Goal: Find contact information

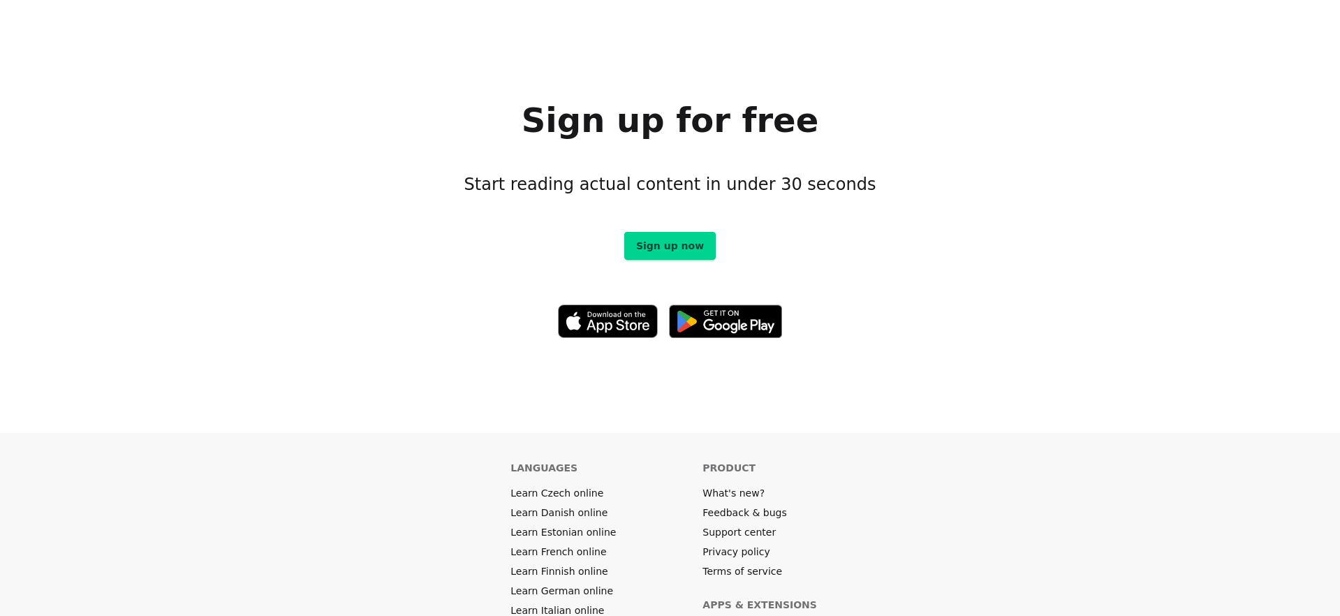
scroll to position [7806, 0]
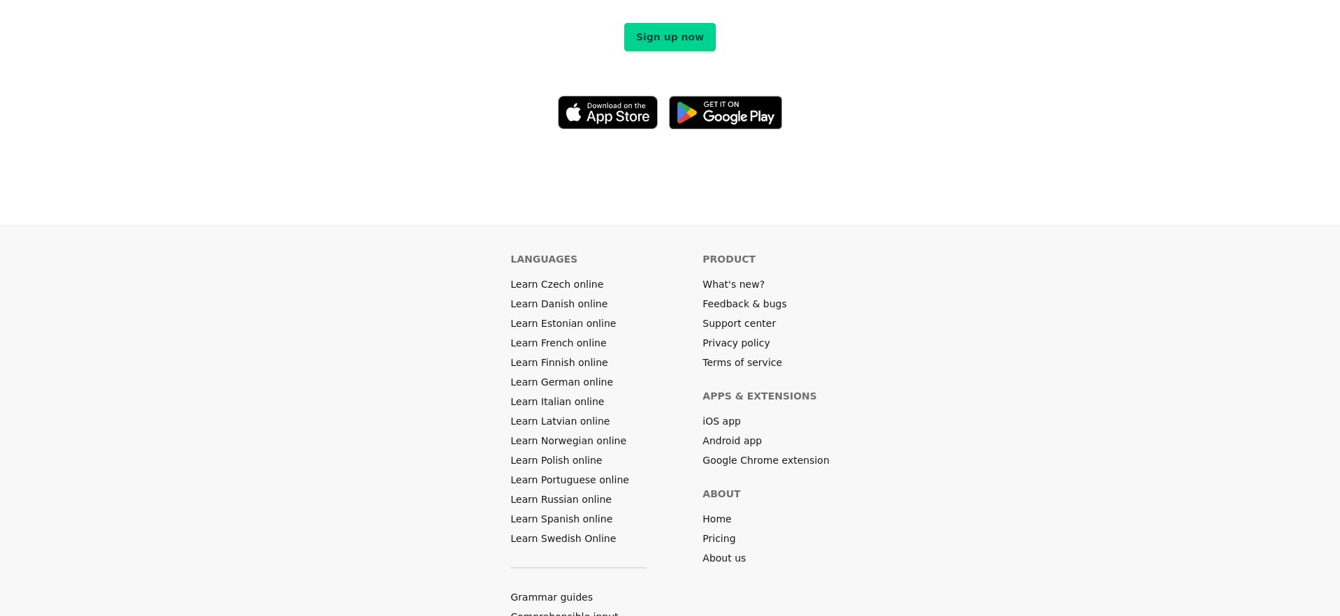
click at [752, 336] on link "Privacy policy" at bounding box center [735, 343] width 67 height 14
click at [746, 355] on link "Terms of service" at bounding box center [742, 362] width 80 height 14
click at [734, 551] on link "About us" at bounding box center [723, 558] width 43 height 14
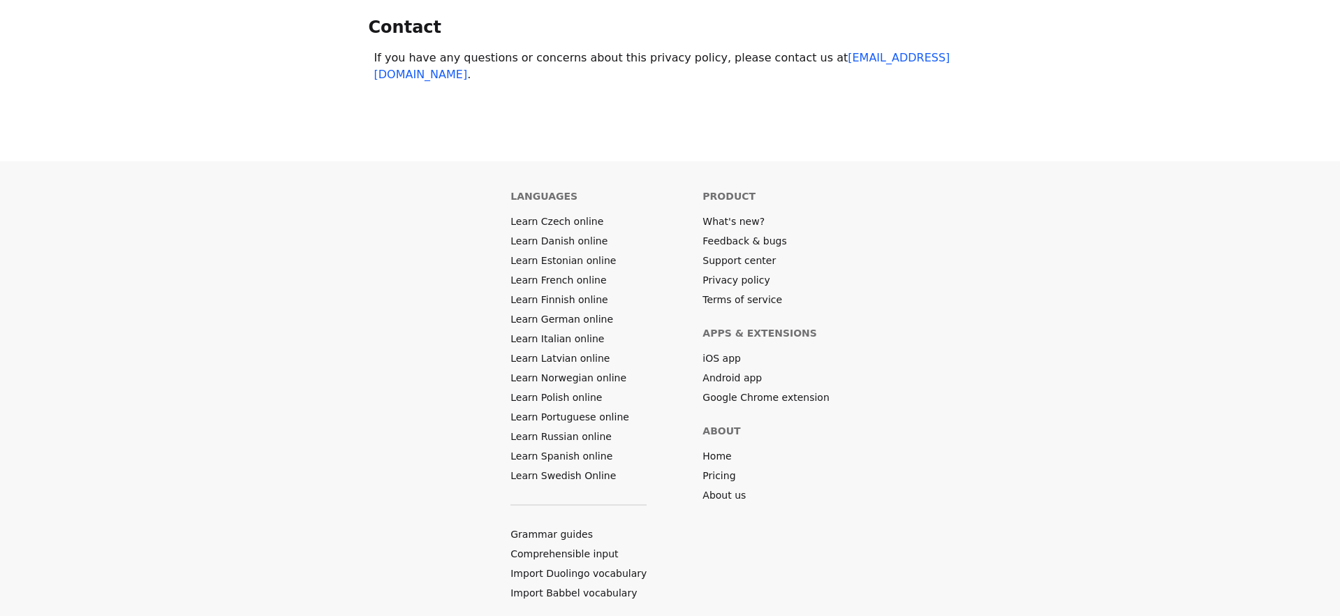
scroll to position [670, 0]
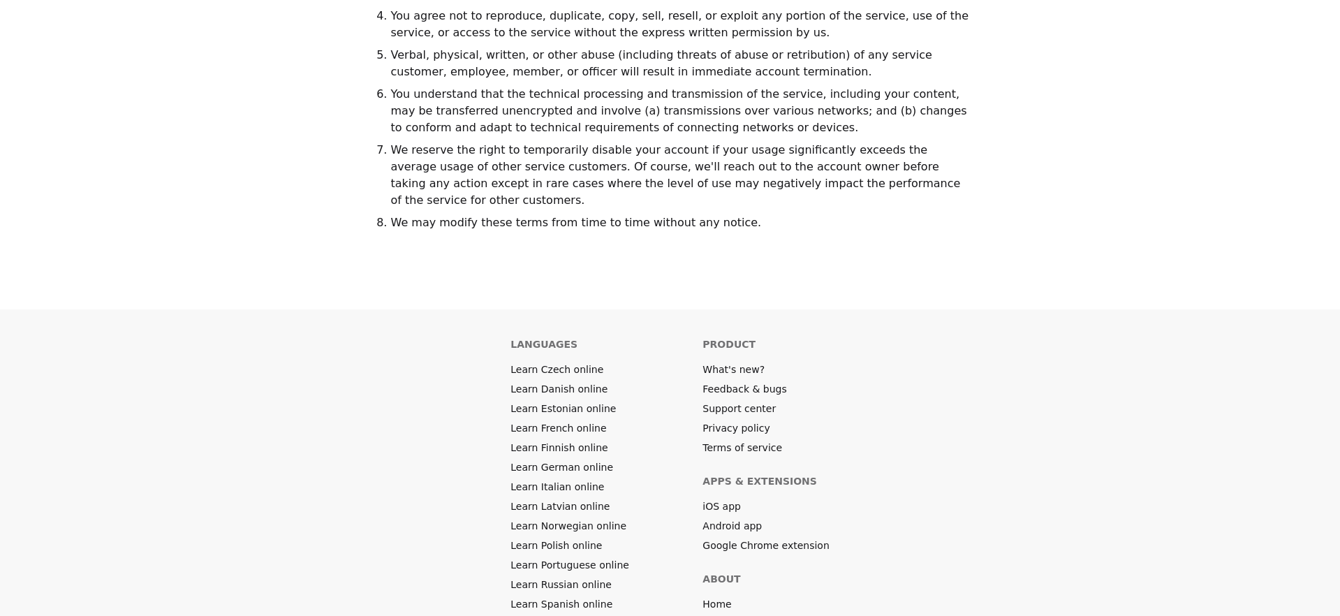
scroll to position [1541, 0]
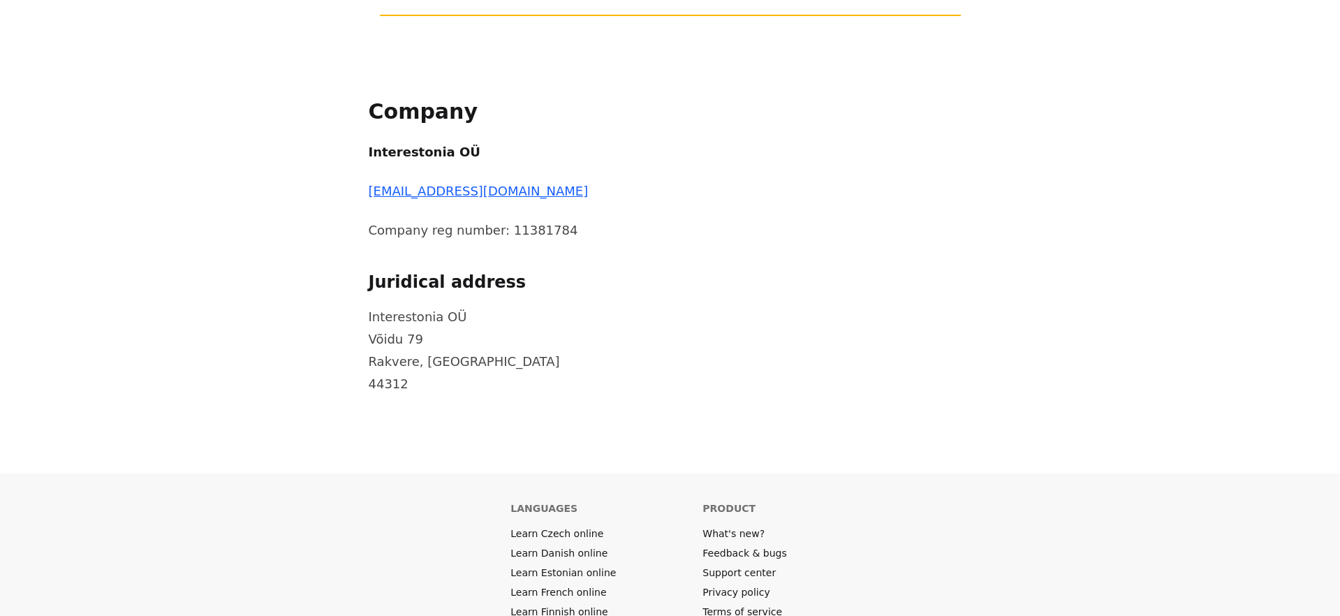
scroll to position [600, 0]
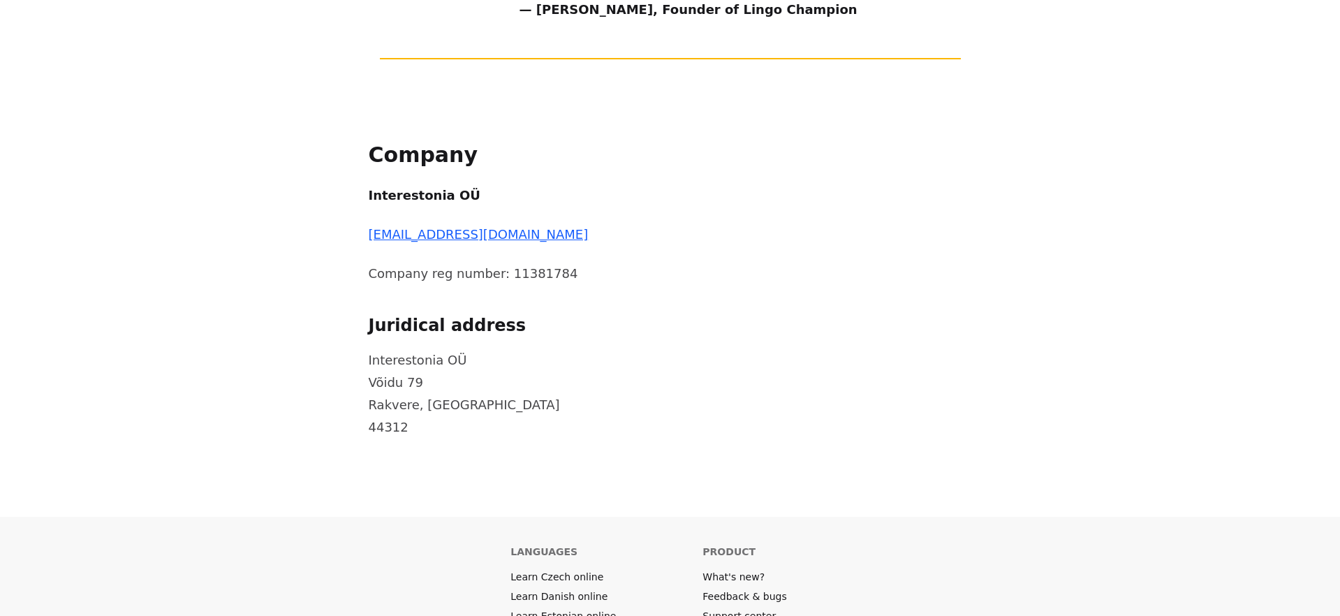
drag, startPoint x: 409, startPoint y: 390, endPoint x: 353, endPoint y: 330, distance: 83.0
copy p "Võidu 79 Rakvere, Estonia 44312"
drag, startPoint x: 700, startPoint y: 347, endPoint x: 707, endPoint y: 346, distance: 7.7
click at [700, 349] on p "Interestonia OÜ Võidu 79 Rakvere, Estonia 44312" at bounding box center [628, 393] width 519 height 89
